Goal: Task Accomplishment & Management: Use online tool/utility

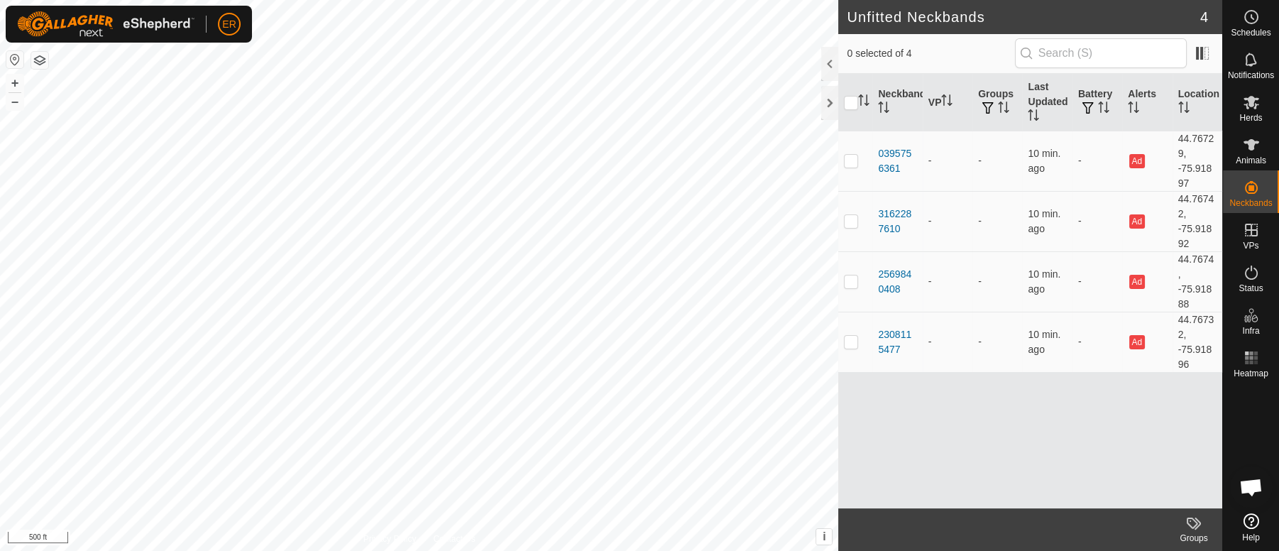
scroll to position [12305, 0]
click at [1253, 104] on icon at bounding box center [1251, 102] width 16 height 13
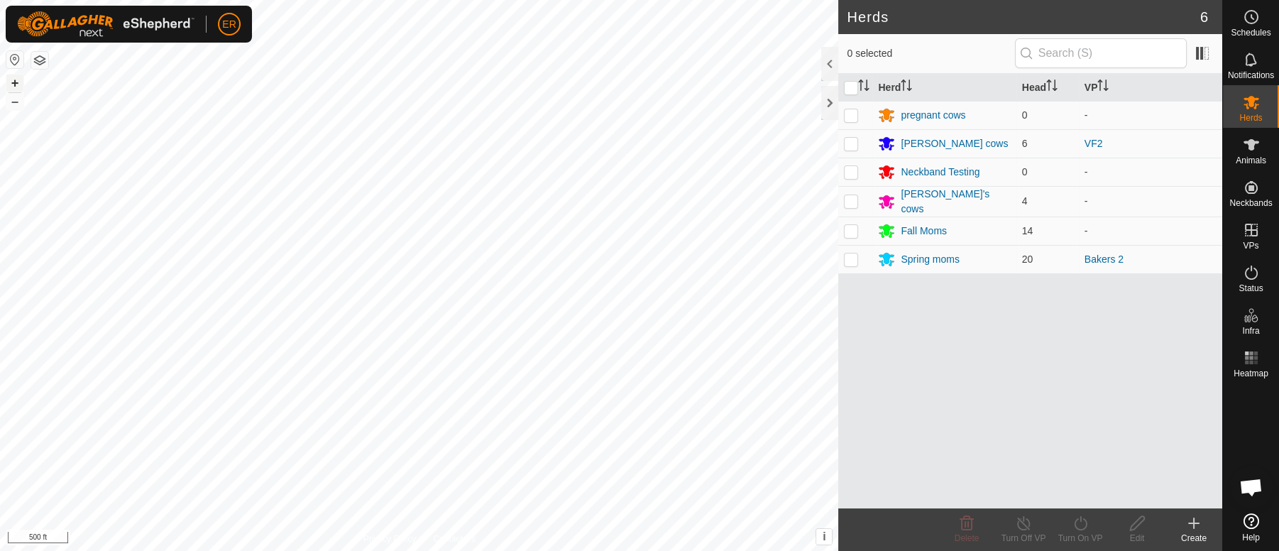
click at [12, 82] on button "+" at bounding box center [14, 83] width 17 height 17
click at [1248, 146] on icon at bounding box center [1251, 144] width 16 height 11
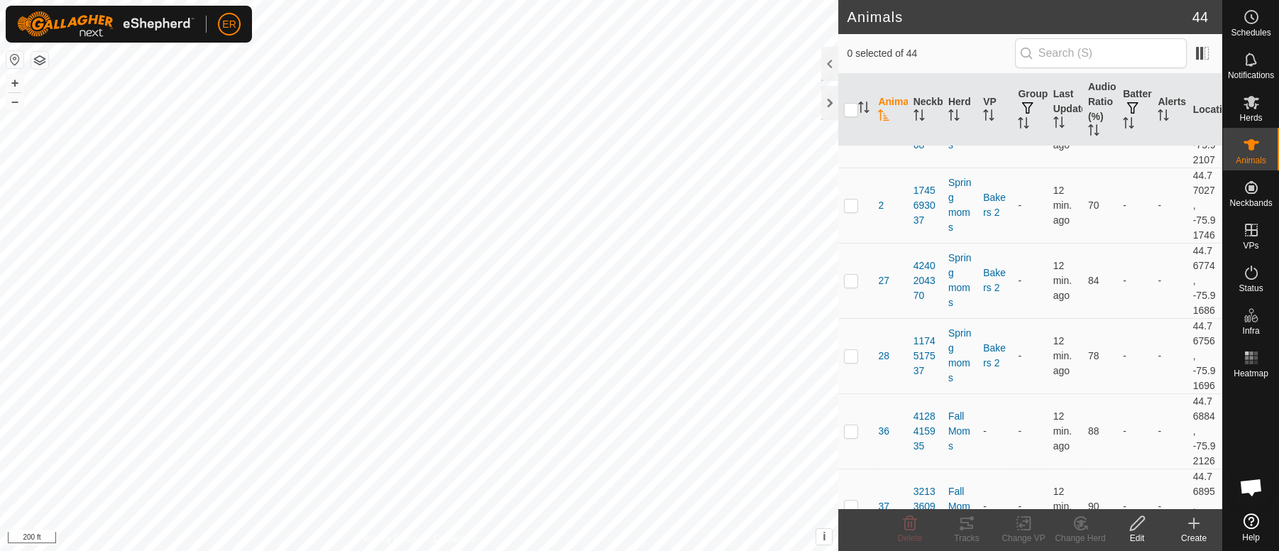
scroll to position [237, 0]
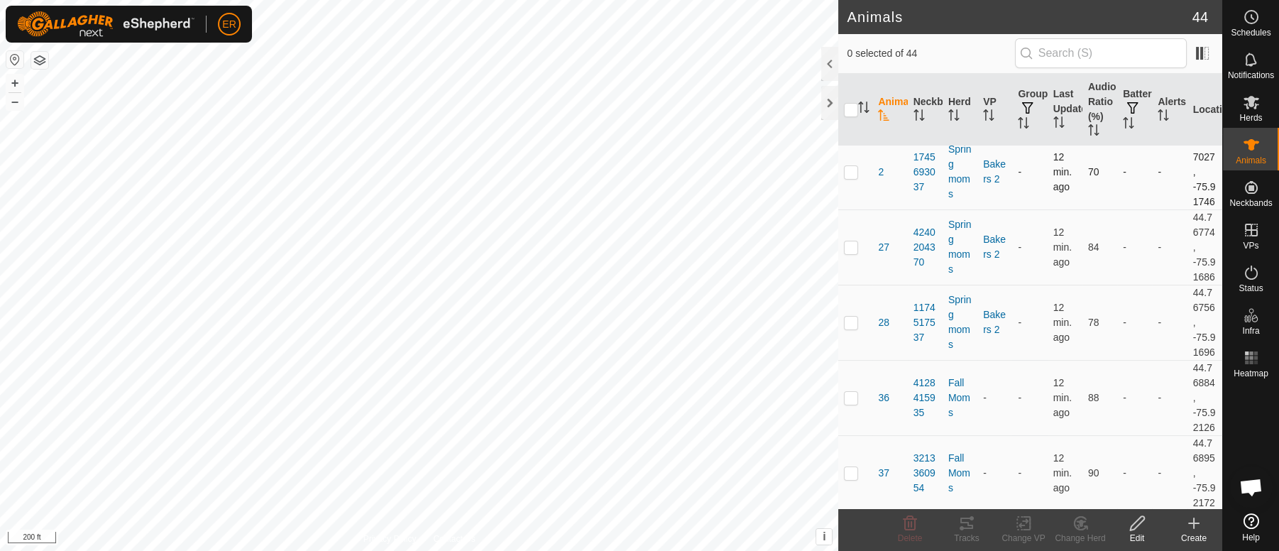
click at [852, 177] on p-checkbox at bounding box center [851, 171] width 14 height 11
click at [851, 177] on p-checkbox at bounding box center [851, 171] width 14 height 11
checkbox input "true"
click at [1025, 526] on icon at bounding box center [1024, 522] width 18 height 17
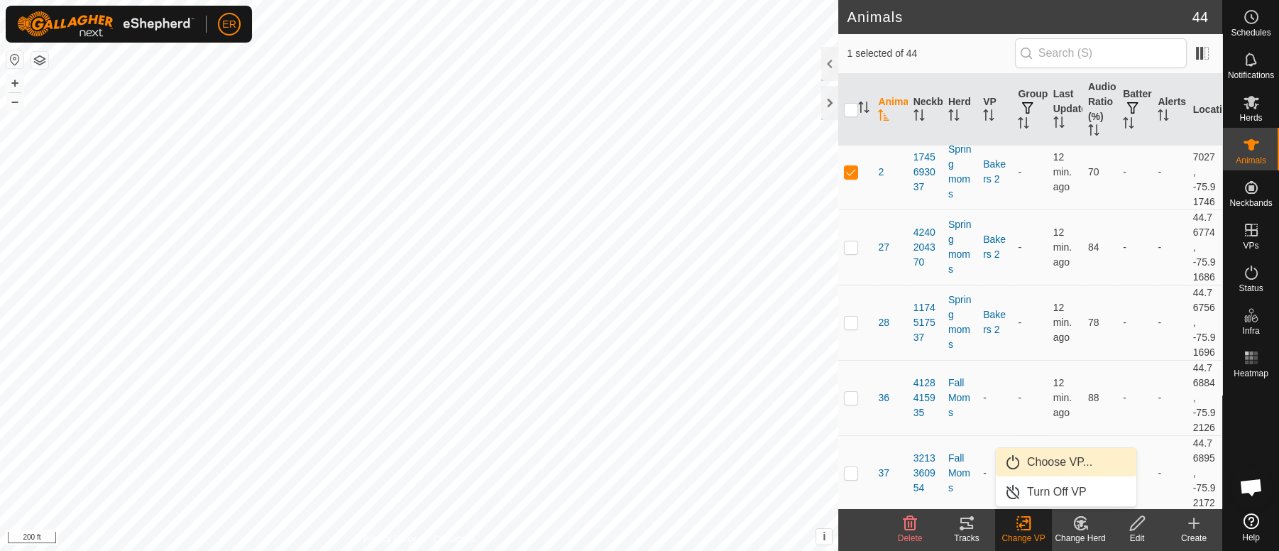
click at [1058, 459] on link "Choose VP..." at bounding box center [1066, 462] width 141 height 28
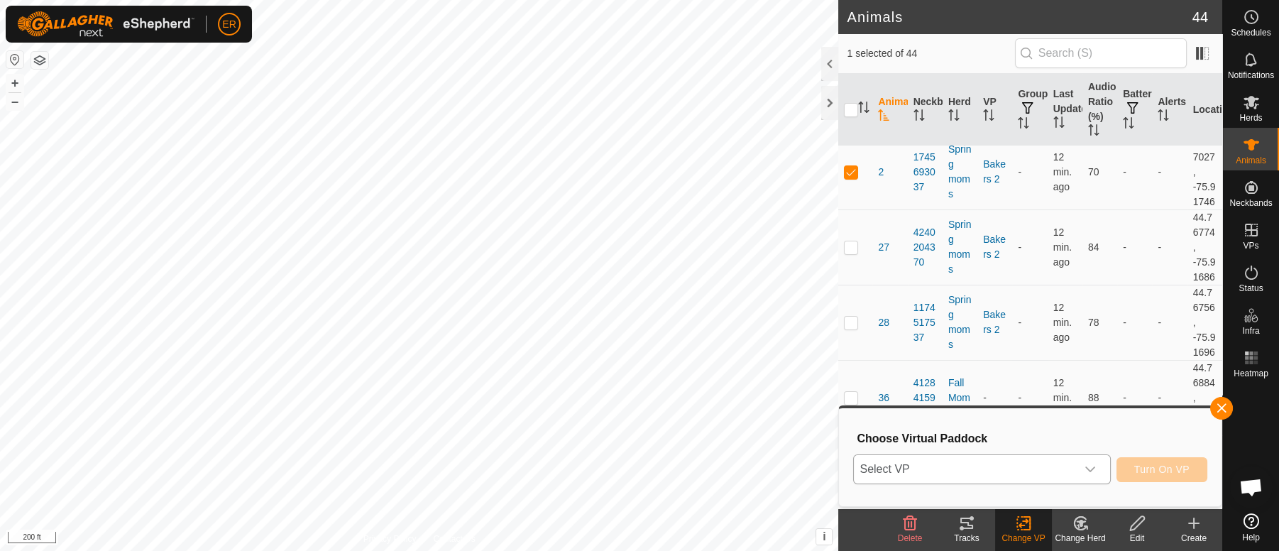
click at [1090, 470] on icon "dropdown trigger" at bounding box center [1090, 470] width 10 height 6
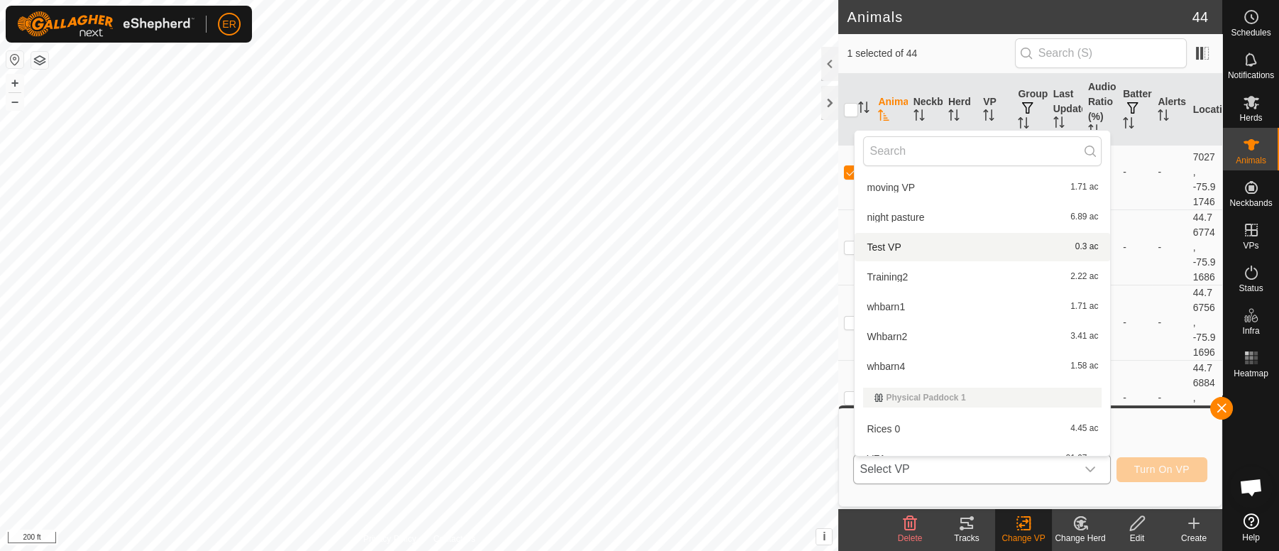
scroll to position [224, 0]
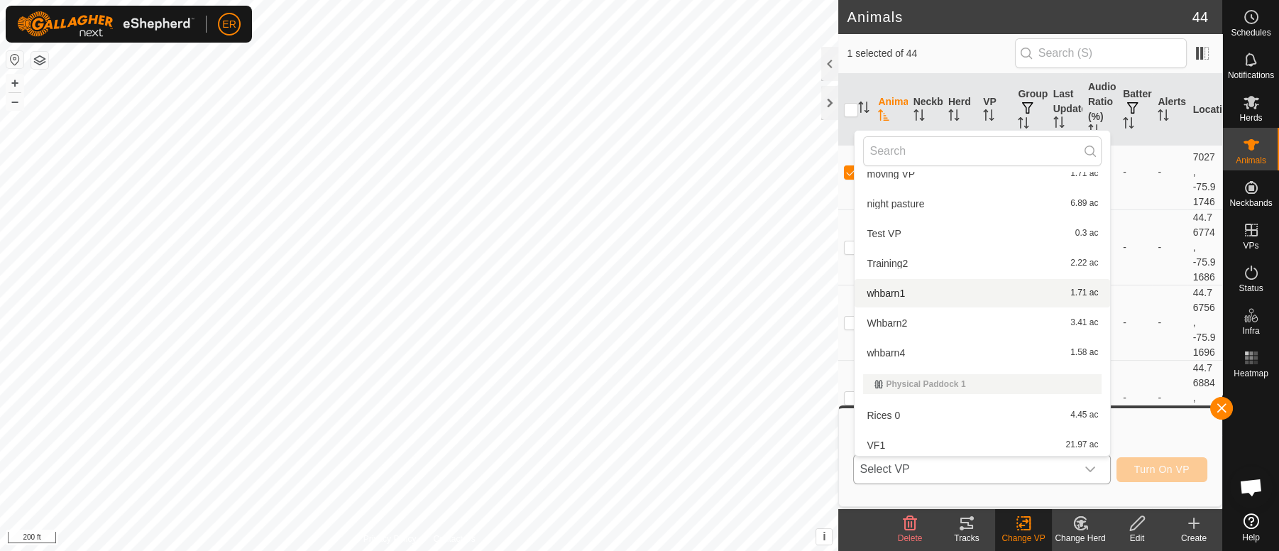
click at [886, 292] on li "whbarn1 1.71 ac" at bounding box center [981, 293] width 255 height 28
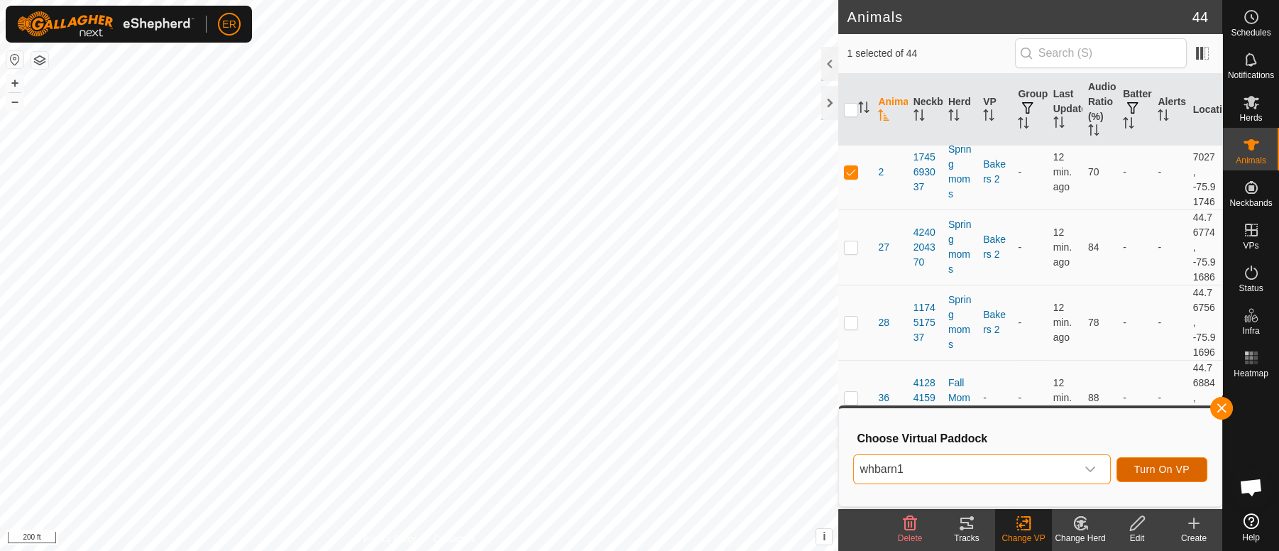
click at [1142, 472] on span "Turn On VP" at bounding box center [1161, 468] width 55 height 11
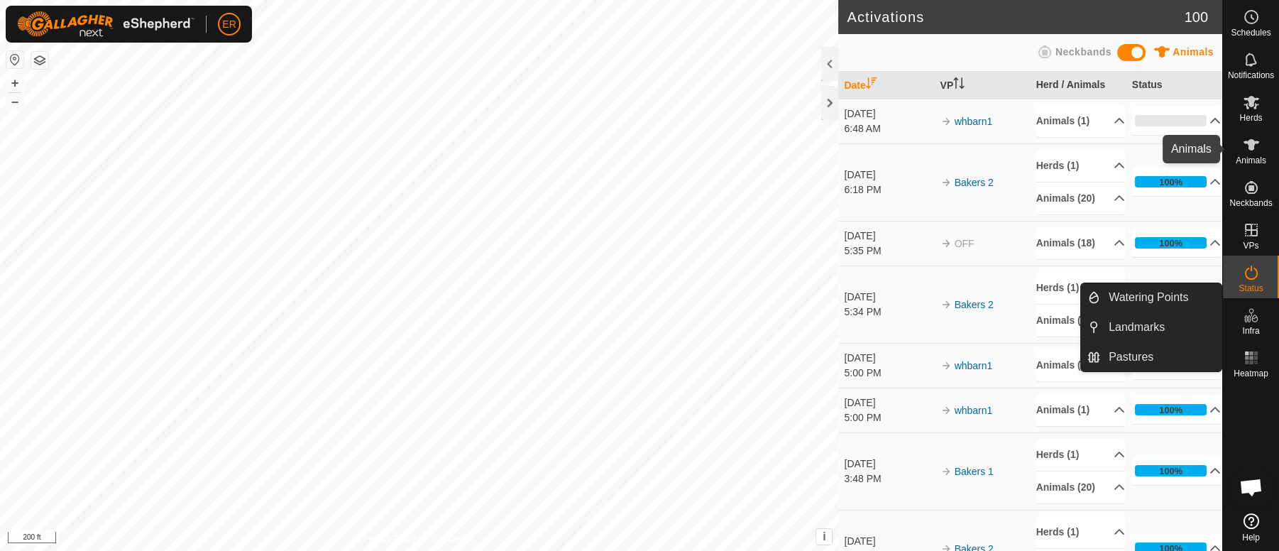
click at [1250, 146] on icon at bounding box center [1251, 144] width 16 height 11
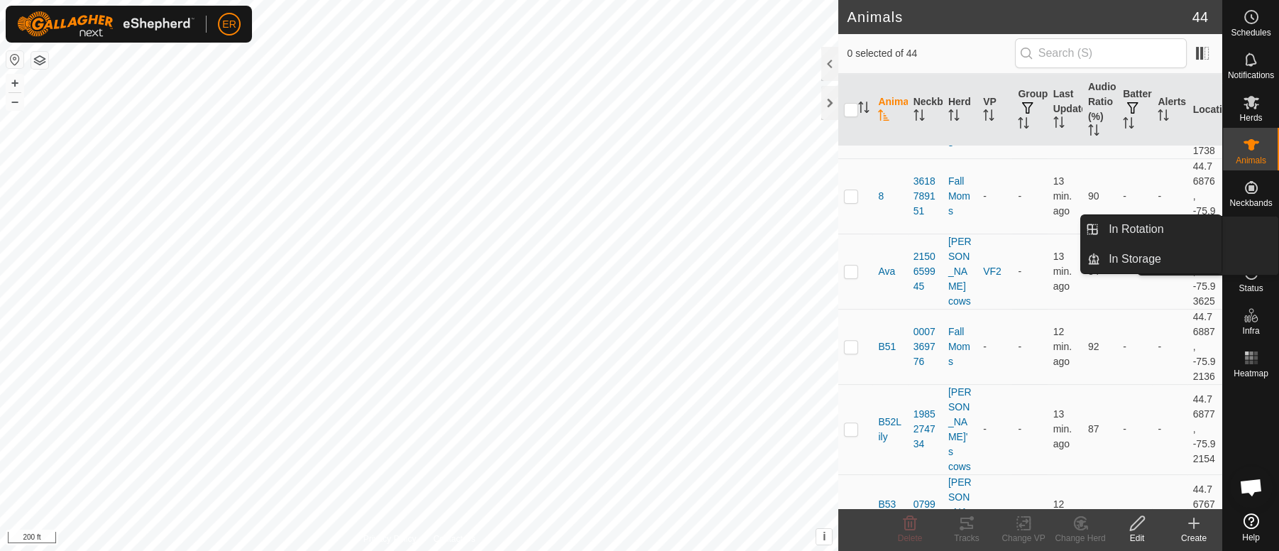
scroll to position [1064, 0]
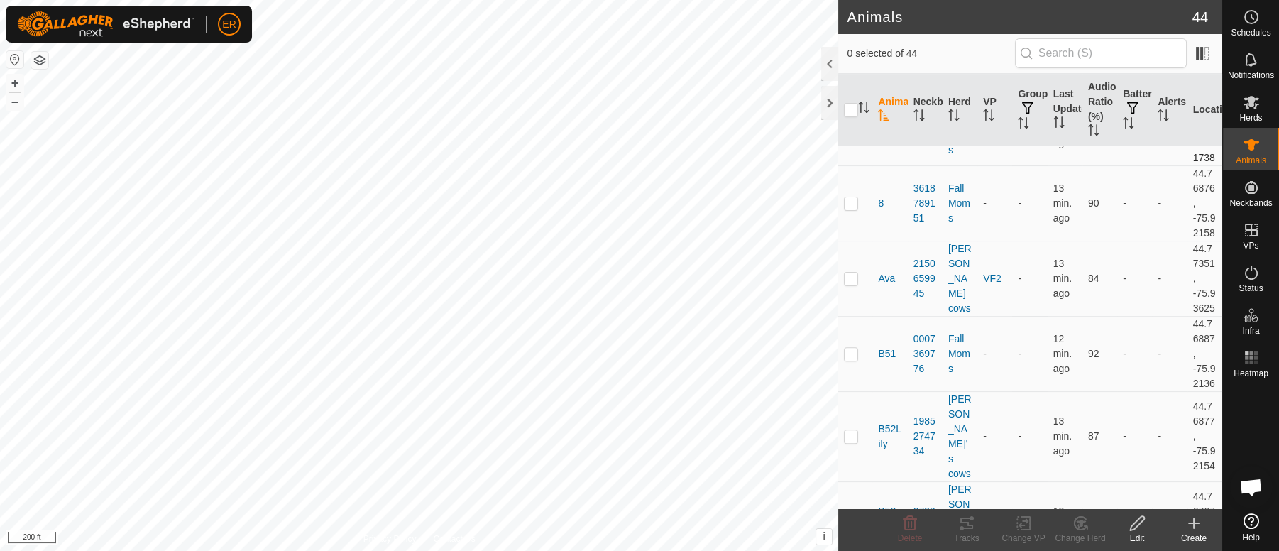
click at [847, 133] on p-checkbox at bounding box center [851, 127] width 14 height 11
checkbox input "true"
click at [1023, 526] on icon at bounding box center [1023, 523] width 10 height 9
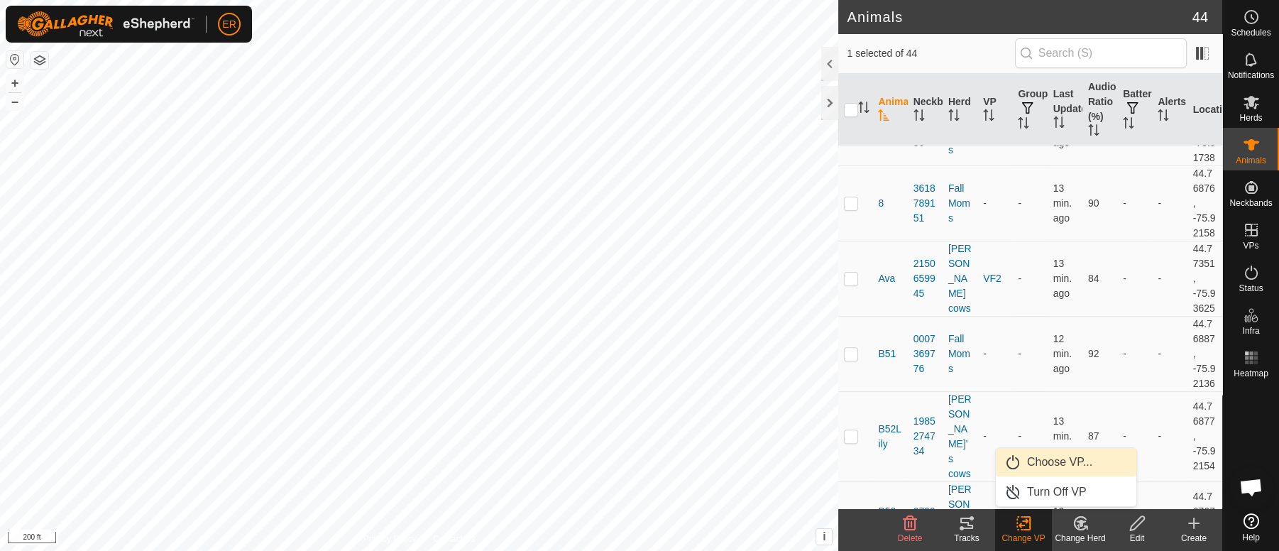
click at [1040, 463] on link "Choose VP..." at bounding box center [1066, 462] width 141 height 28
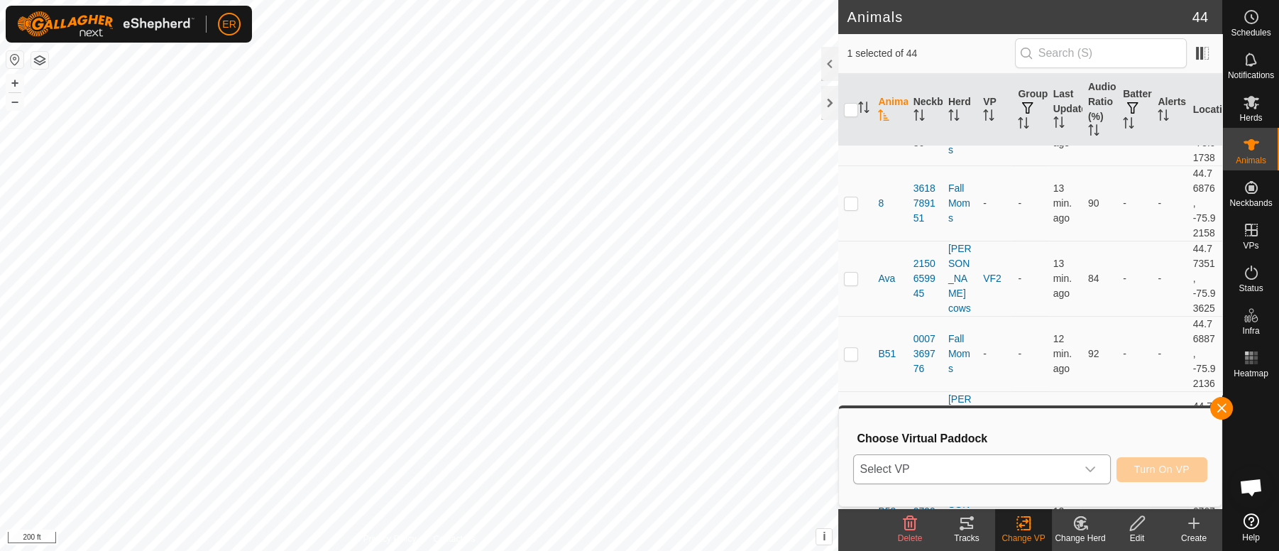
click at [1087, 473] on icon "dropdown trigger" at bounding box center [1089, 468] width 11 height 11
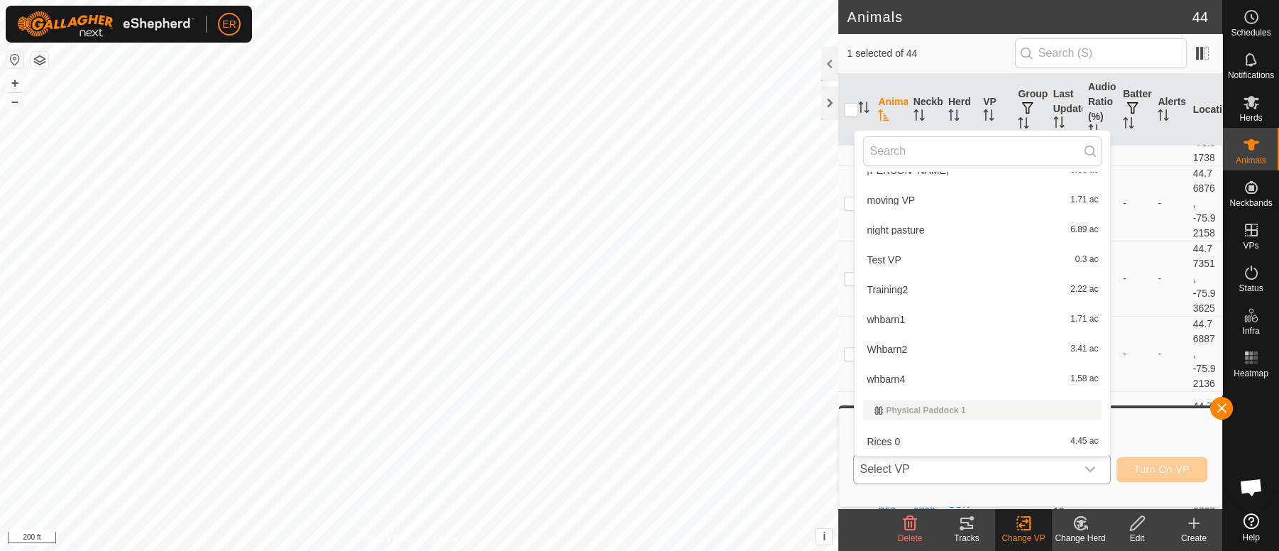
scroll to position [199, 0]
click at [885, 319] on li "whbarn1 1.71 ac" at bounding box center [981, 318] width 255 height 28
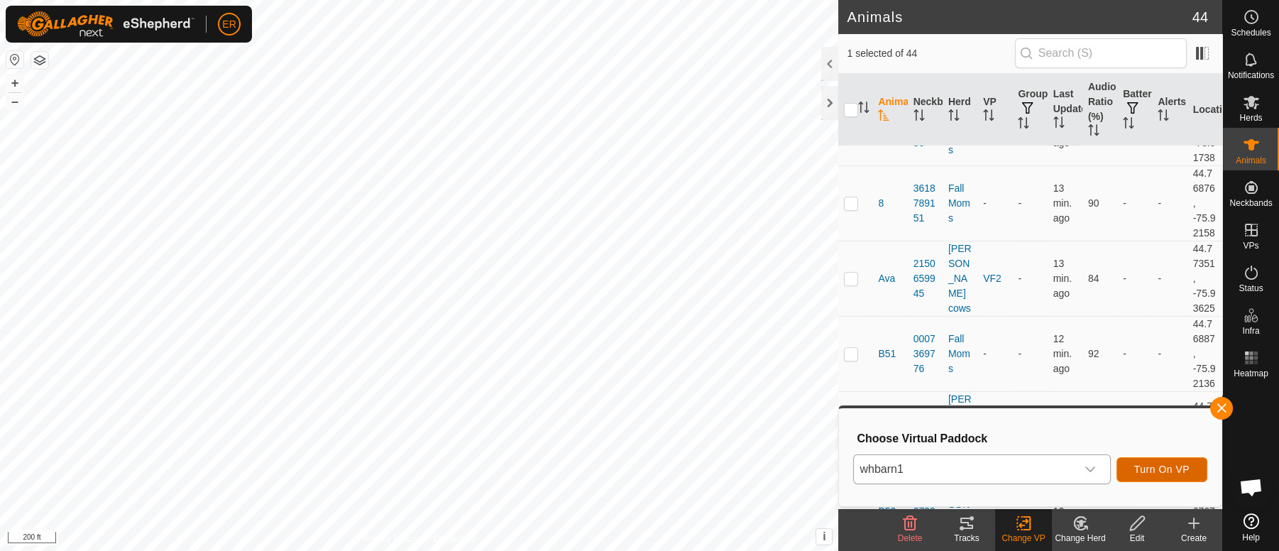
click at [1150, 462] on button "Turn On VP" at bounding box center [1161, 469] width 91 height 25
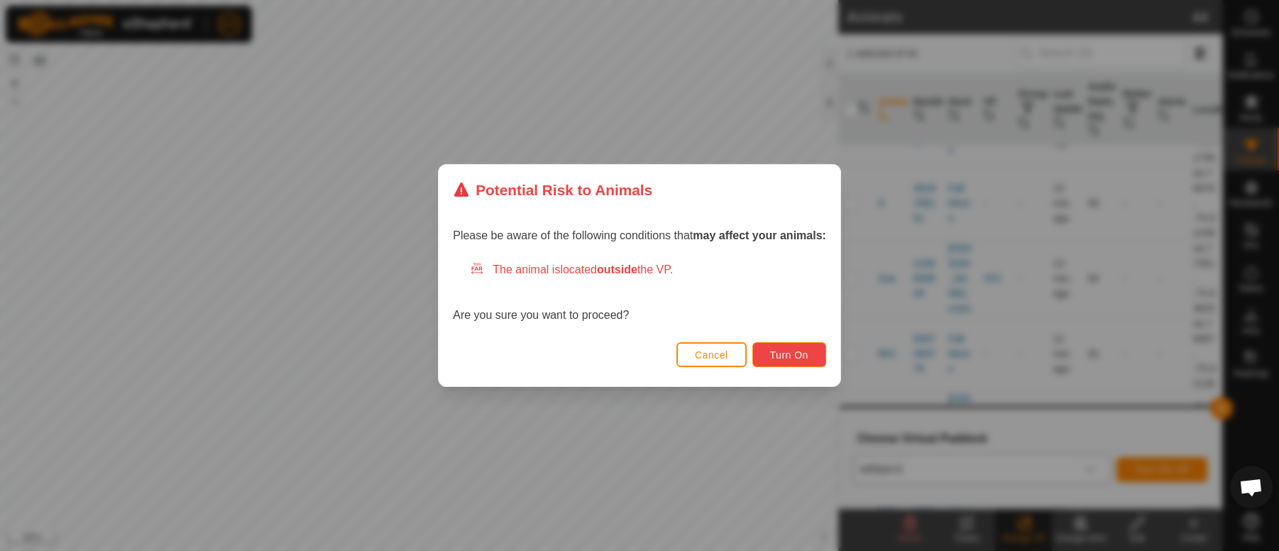
click at [798, 351] on span "Turn On" at bounding box center [789, 354] width 38 height 11
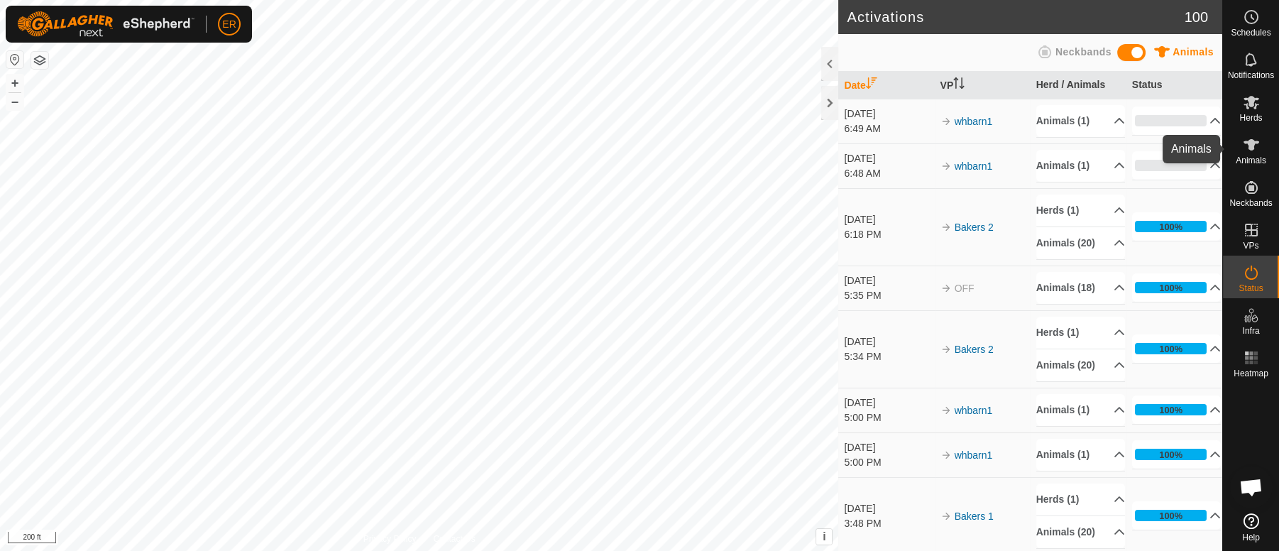
click at [1277, 134] on div "Animals" at bounding box center [1251, 149] width 56 height 43
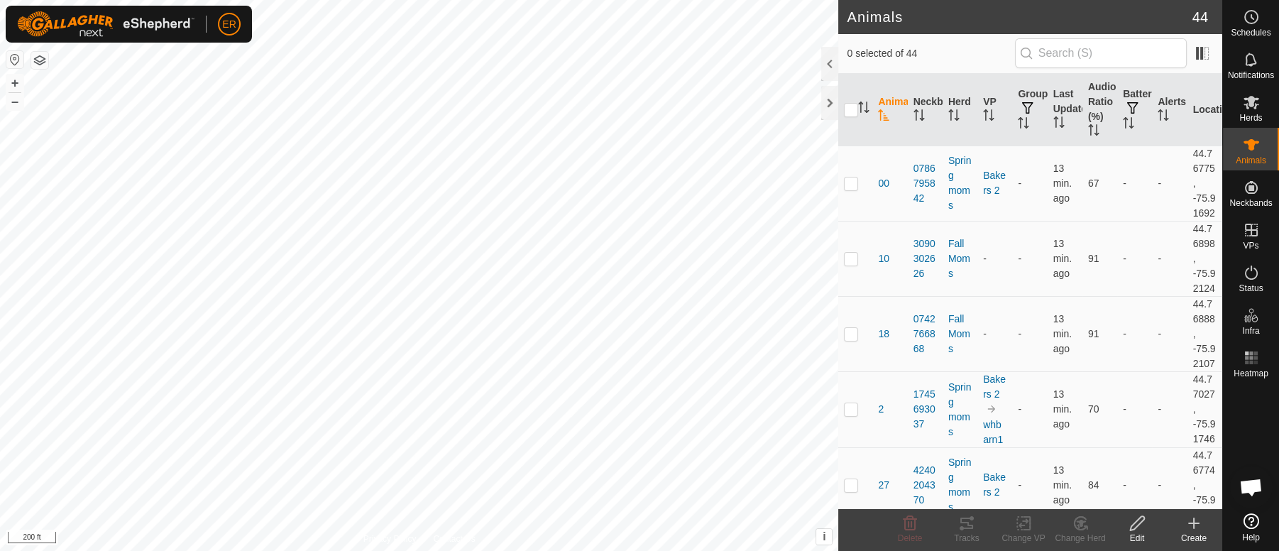
click at [1277, 134] on div "Animals" at bounding box center [1251, 149] width 56 height 43
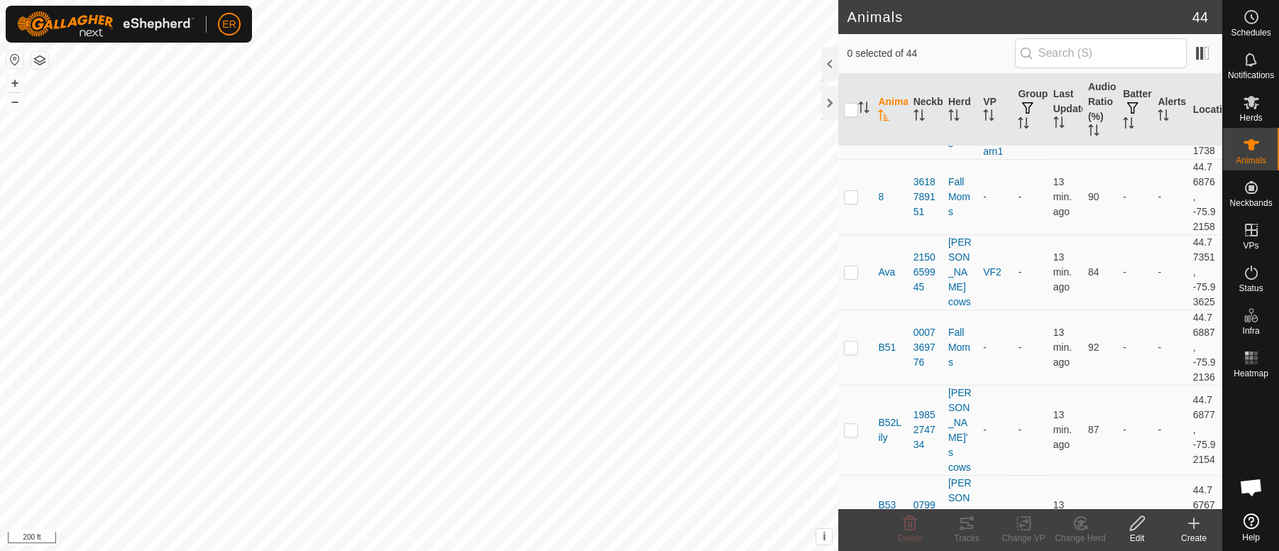
scroll to position [1085, 0]
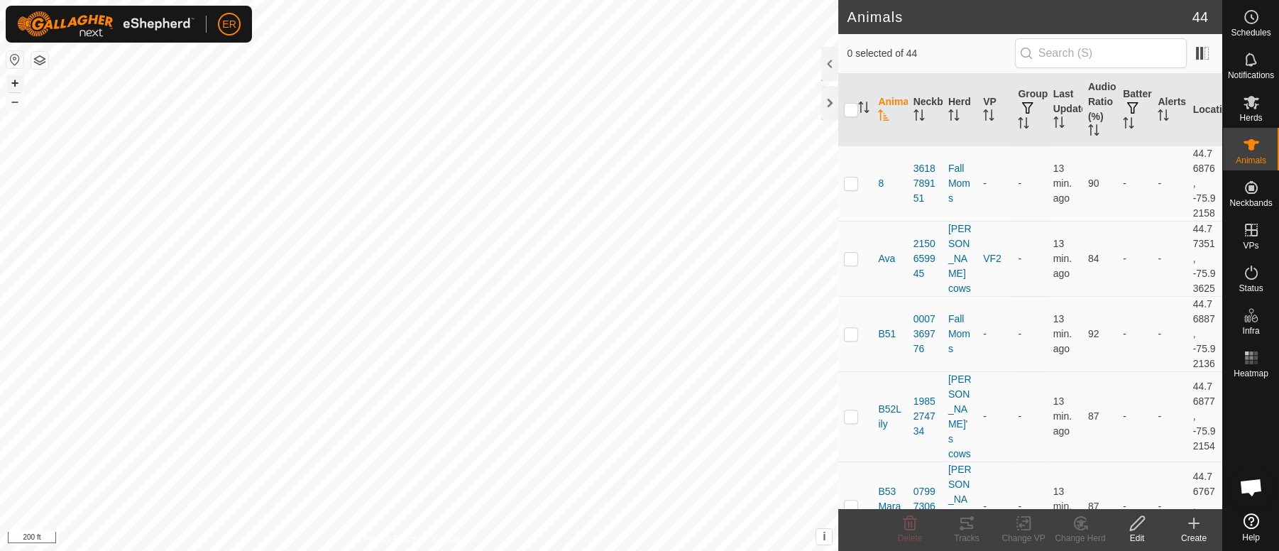
click at [18, 80] on button "+" at bounding box center [14, 83] width 17 height 17
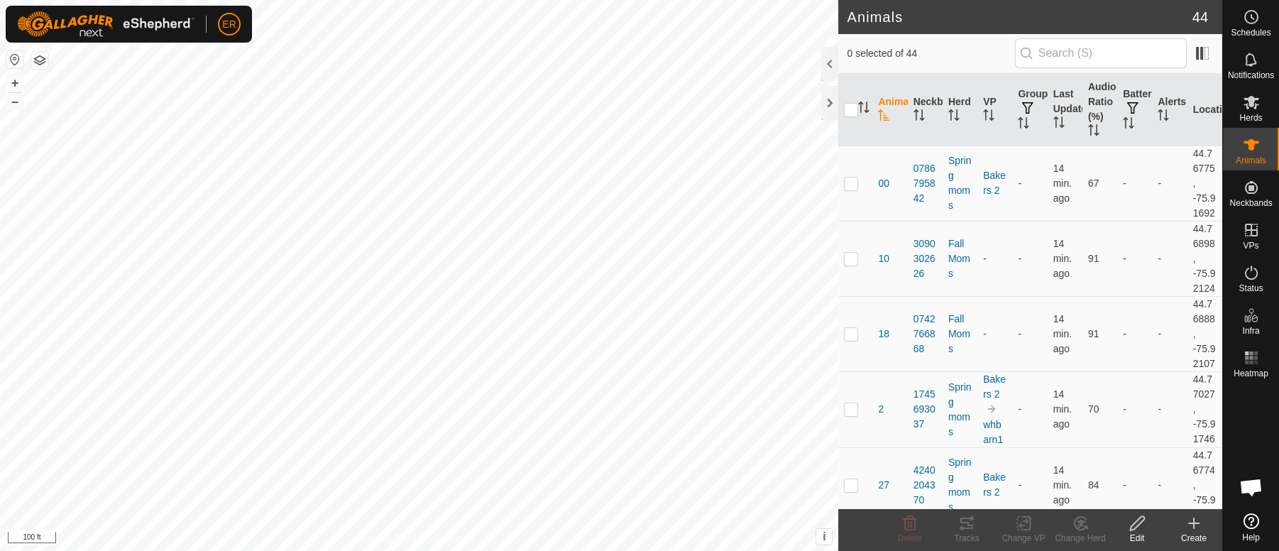
scroll to position [12305, 0]
